Goal: Information Seeking & Learning: Learn about a topic

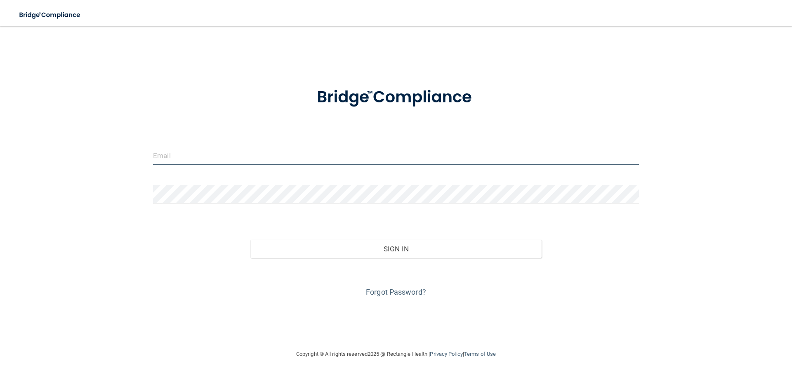
click at [198, 159] on input "email" at bounding box center [396, 155] width 486 height 19
type input "[EMAIL_ADDRESS][DOMAIN_NAME]"
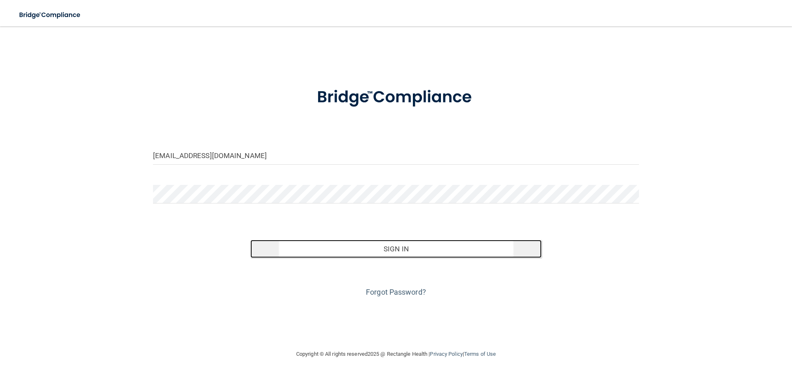
click at [396, 248] on button "Sign In" at bounding box center [396, 249] width 292 height 18
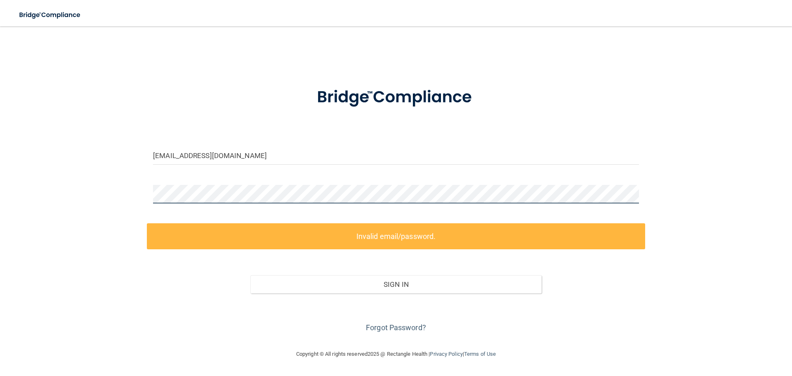
click at [137, 193] on div "lauremarshall@hotmail.com Invalid email/password. You don't have permission to …" at bounding box center [396, 188] width 759 height 306
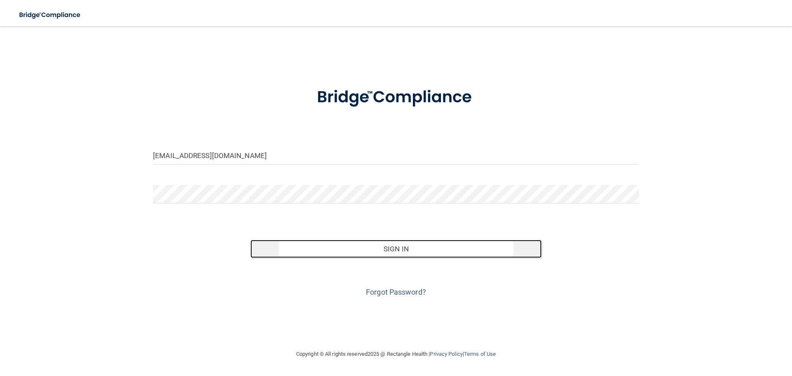
click at [391, 250] on button "Sign In" at bounding box center [396, 249] width 292 height 18
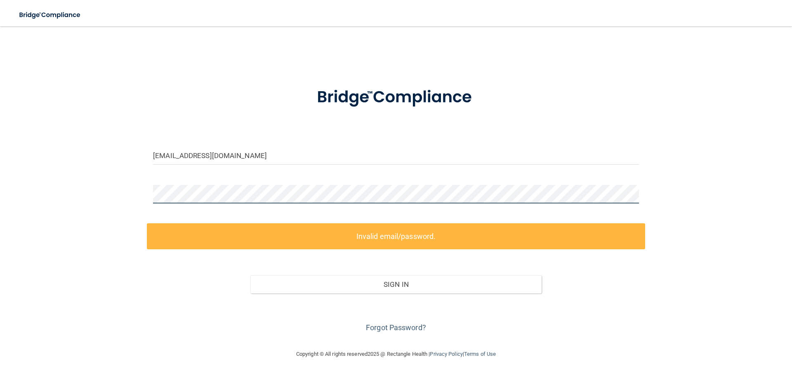
click at [143, 190] on div "lauremarshall@hotmail.com Invalid email/password. You don't have permission to …" at bounding box center [396, 188] width 759 height 306
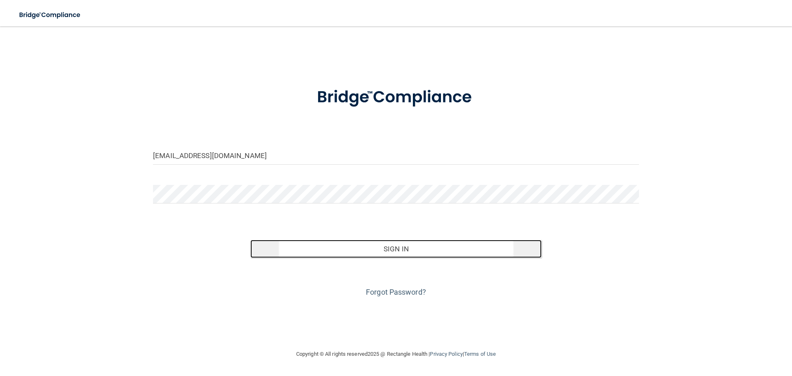
click at [382, 256] on button "Sign In" at bounding box center [396, 249] width 292 height 18
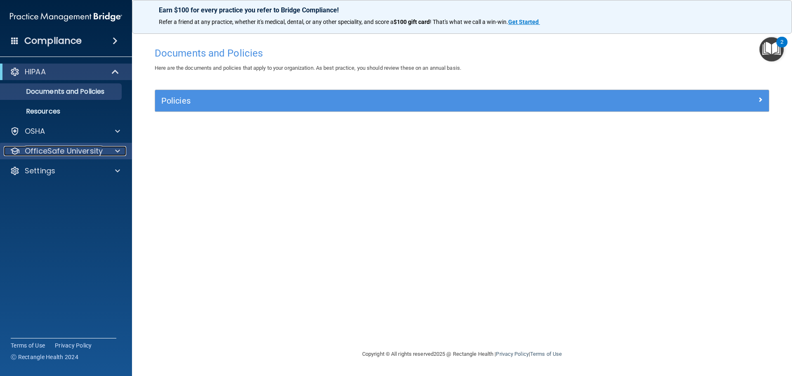
click at [116, 151] on span at bounding box center [117, 151] width 5 height 10
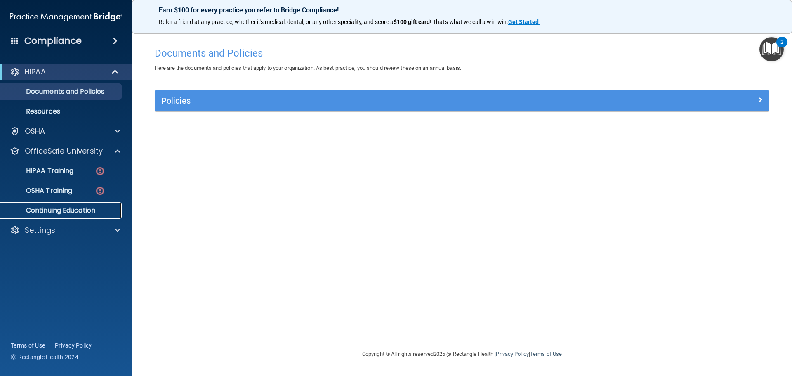
click at [85, 212] on p "Continuing Education" at bounding box center [61, 210] width 113 height 8
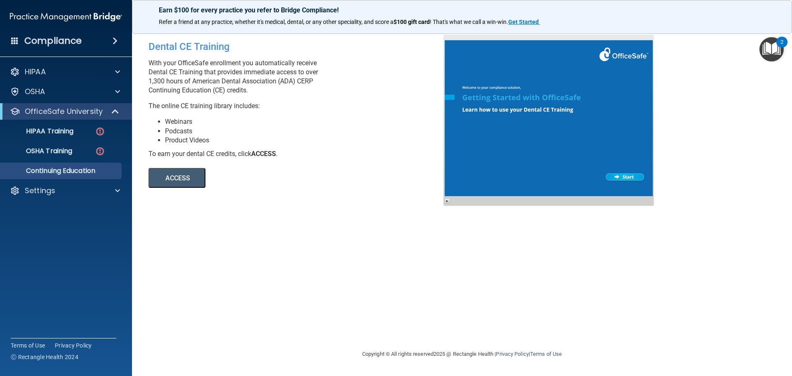
click at [183, 174] on button "ACCESS" at bounding box center [177, 178] width 57 height 20
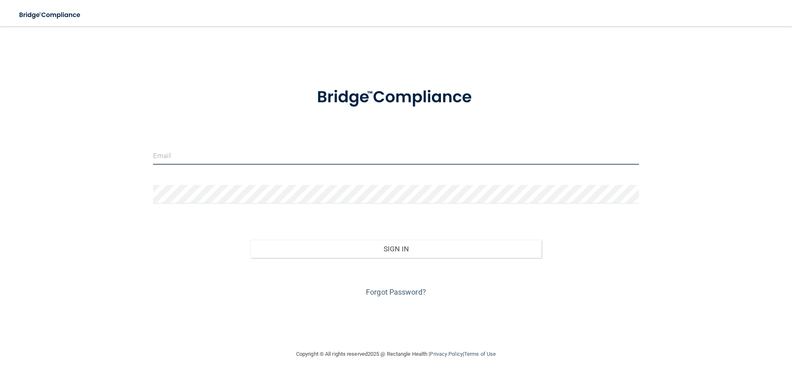
click at [205, 152] on input "email" at bounding box center [396, 155] width 486 height 19
click at [228, 153] on input "[EMAIL_ADDRESS][DOMAIN_NAME]" at bounding box center [396, 155] width 486 height 19
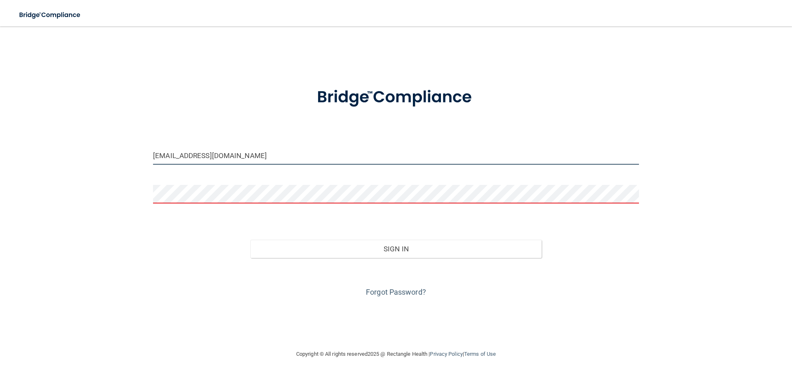
click at [230, 157] on input "[EMAIL_ADDRESS][DOMAIN_NAME]" at bounding box center [396, 155] width 486 height 19
drag, startPoint x: 230, startPoint y: 157, endPoint x: 144, endPoint y: 164, distance: 86.9
click at [144, 164] on div "[EMAIL_ADDRESS][DOMAIN_NAME] Invalid email/password. You don't have permission …" at bounding box center [396, 188] width 759 height 306
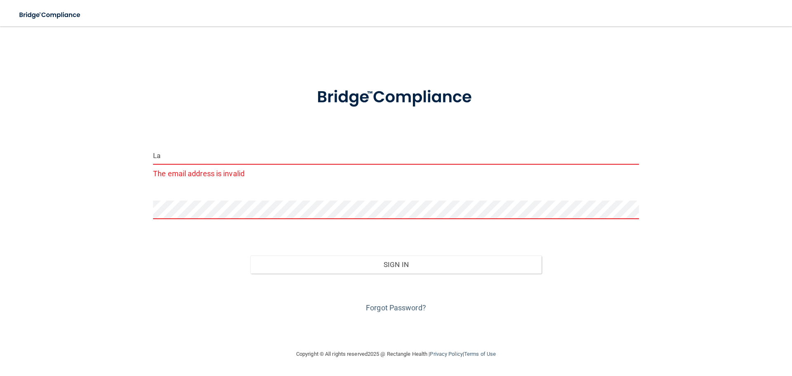
type input "[EMAIL_ADDRESS][DOMAIN_NAME]"
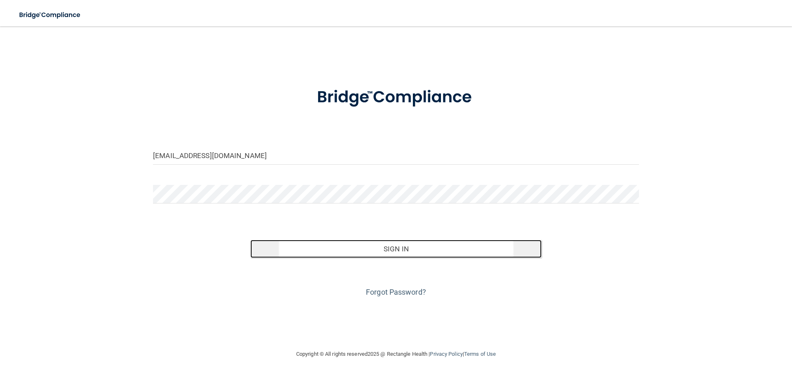
click at [378, 250] on button "Sign In" at bounding box center [396, 249] width 292 height 18
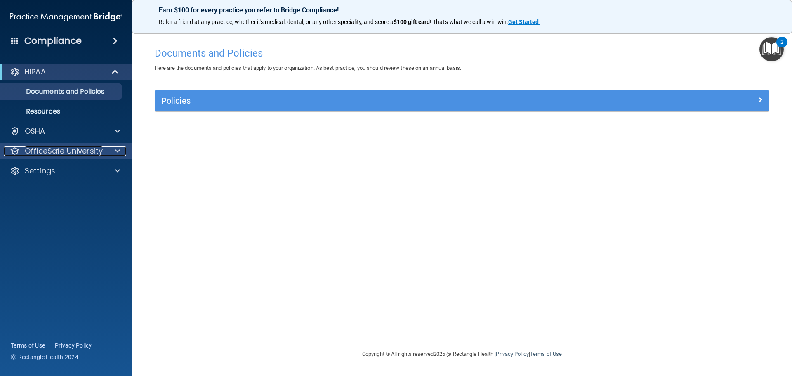
click at [118, 151] on span at bounding box center [117, 151] width 5 height 10
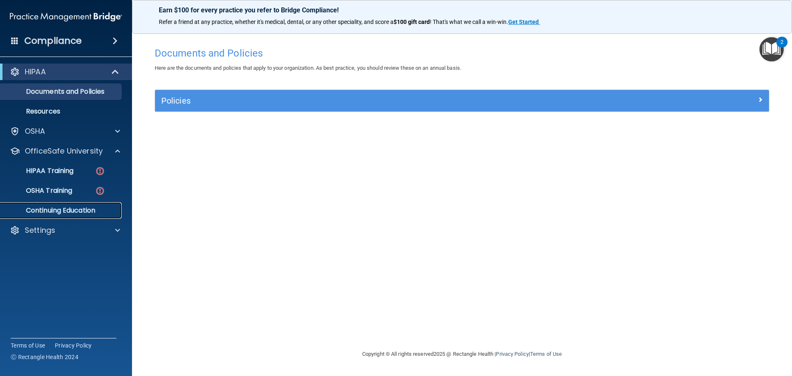
click at [91, 212] on p "Continuing Education" at bounding box center [61, 210] width 113 height 8
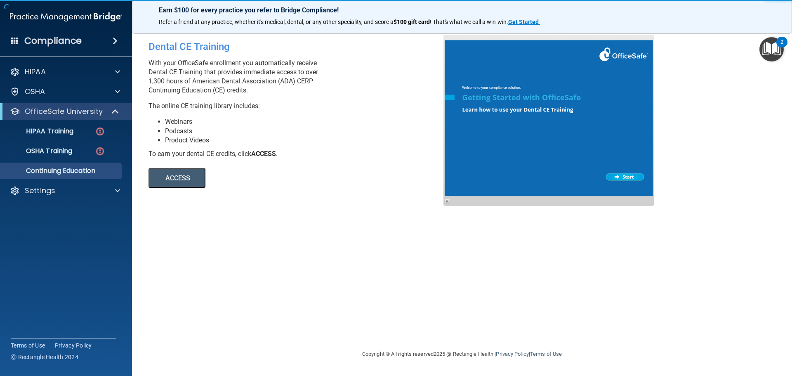
click at [190, 179] on button "ACCESS" at bounding box center [177, 178] width 57 height 20
